Goal: Task Accomplishment & Management: Manage account settings

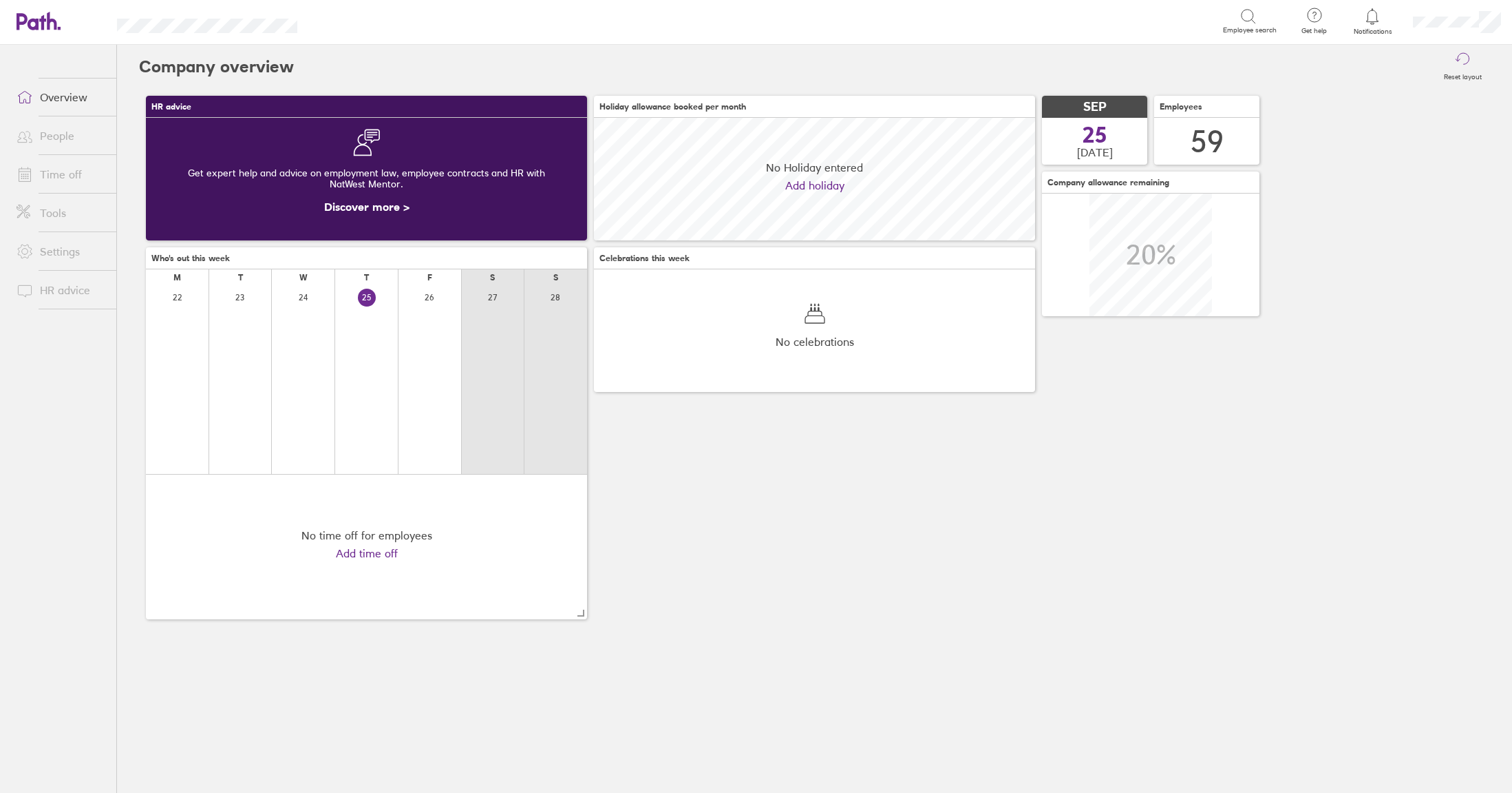
scroll to position [122, 441]
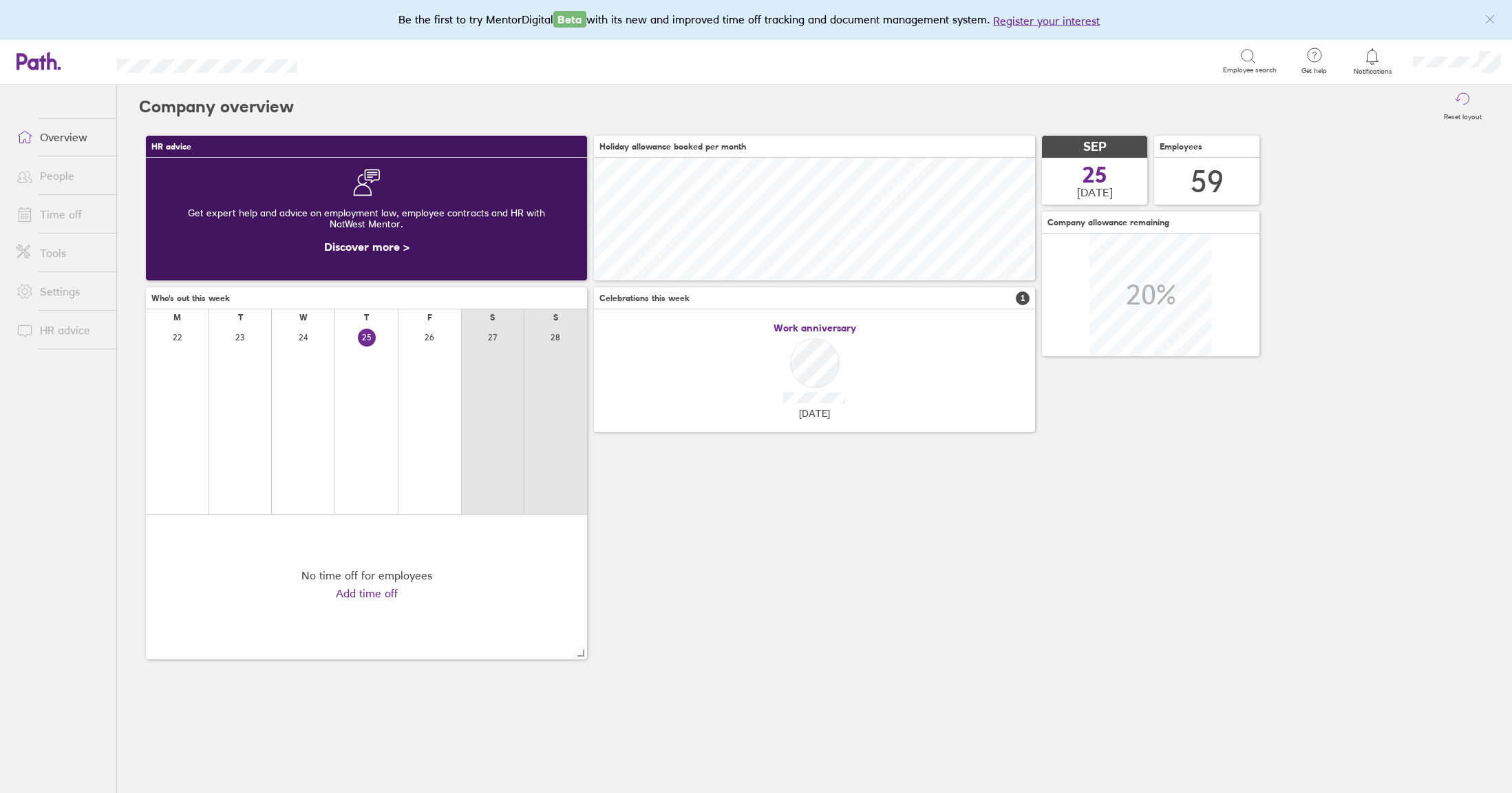
click at [65, 208] on link "Time off" at bounding box center [60, 214] width 110 height 27
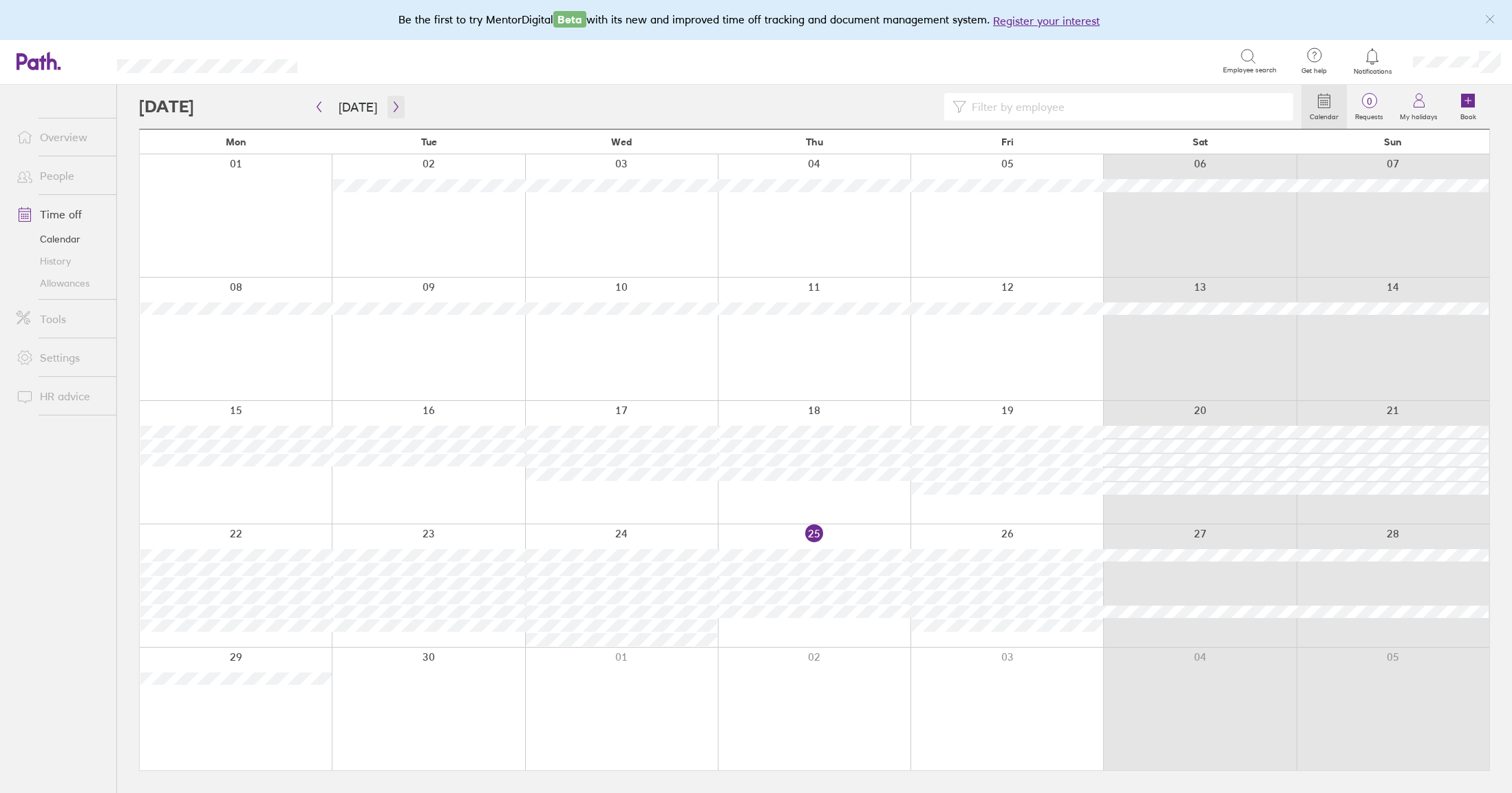
click at [391, 110] on icon "button" at bounding box center [396, 106] width 10 height 11
